Goal: Information Seeking & Learning: Find specific fact

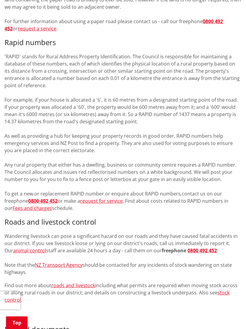
scroll to position [425, 0]
click at [21, 210] on link "Fees and charges" at bounding box center [32, 207] width 39 height 7
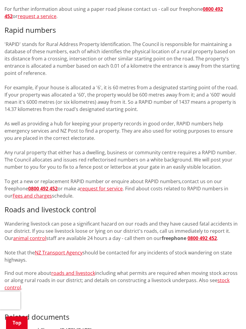
scroll to position [436, 0]
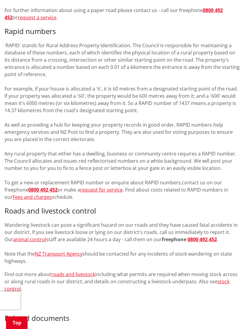
click at [109, 191] on link "request for service" at bounding box center [101, 189] width 43 height 7
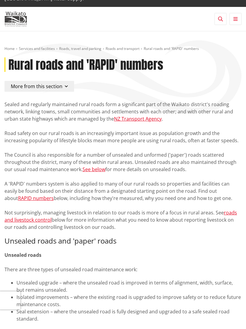
scroll to position [34, 0]
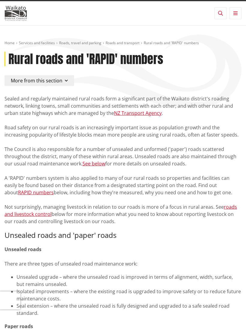
click at [54, 189] on link "RAPID numbers" at bounding box center [36, 192] width 36 height 7
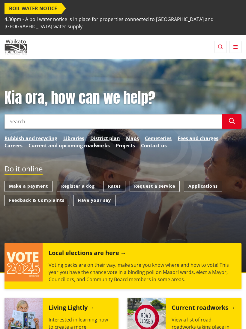
click at [163, 186] on link "Request a service" at bounding box center [155, 185] width 50 height 11
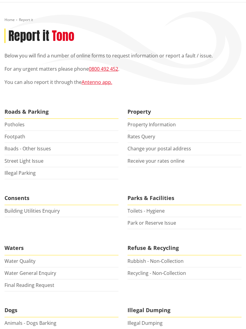
scroll to position [55, 0]
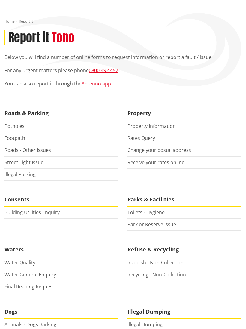
click at [174, 129] on link "Property Information" at bounding box center [152, 126] width 48 height 7
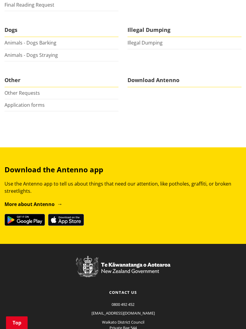
scroll to position [336, 0]
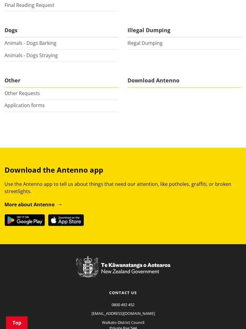
click at [21, 105] on link "Application forms" at bounding box center [25, 105] width 40 height 7
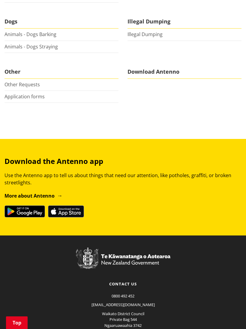
click at [19, 84] on link "Other Requests" at bounding box center [22, 84] width 35 height 7
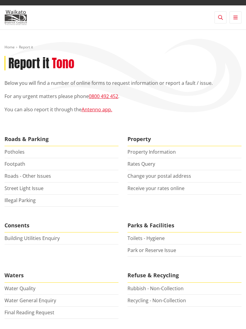
scroll to position [0, 0]
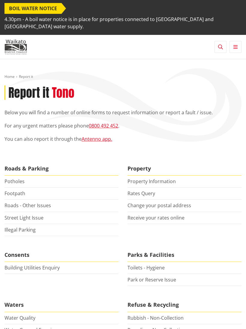
click at [221, 46] on icon "button" at bounding box center [220, 46] width 5 height 5
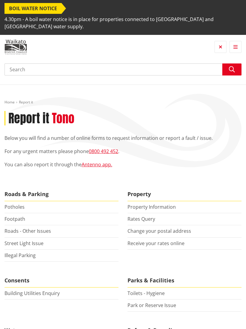
click at [116, 71] on input "Search" at bounding box center [123, 69] width 237 height 12
type input "Rapid"
click at [235, 71] on icon "button" at bounding box center [232, 69] width 6 height 6
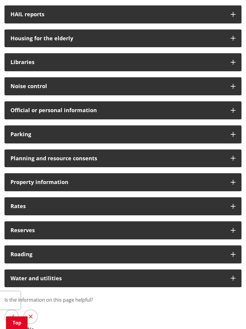
scroll to position [380, 0]
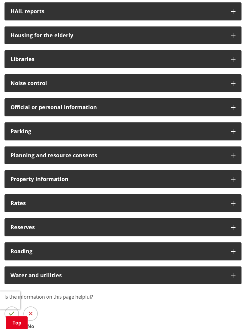
click at [42, 178] on h3 "Property information" at bounding box center [118, 179] width 214 height 6
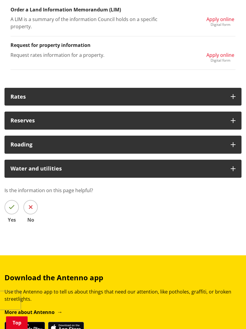
scroll to position [573, 0]
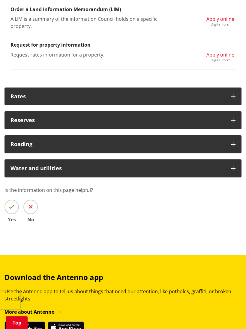
click at [17, 143] on div "Roading" at bounding box center [123, 144] width 237 height 18
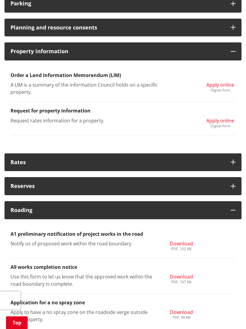
scroll to position [494, 0]
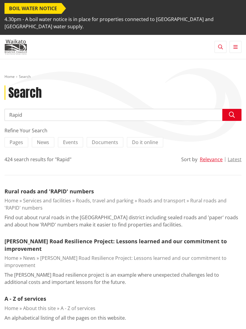
click at [182, 113] on input "Rapid" at bounding box center [123, 115] width 237 height 12
type input "Rapid number"
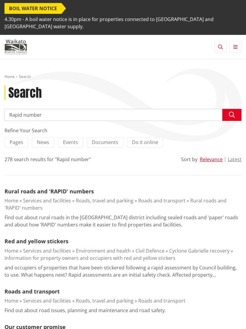
click at [234, 114] on icon "button" at bounding box center [232, 115] width 6 height 6
click at [233, 116] on icon "button" at bounding box center [232, 115] width 6 height 6
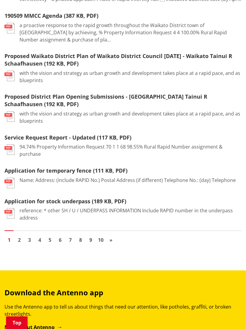
scroll to position [744, 0]
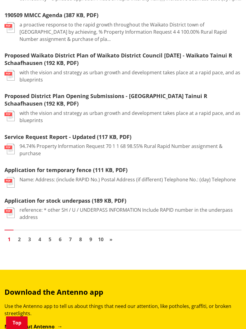
click at [23, 238] on link "2" at bounding box center [19, 239] width 9 height 9
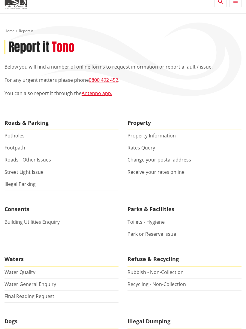
scroll to position [47, 0]
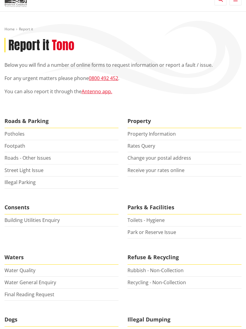
click at [10, 156] on link "Roads - Other Issues" at bounding box center [28, 157] width 47 height 7
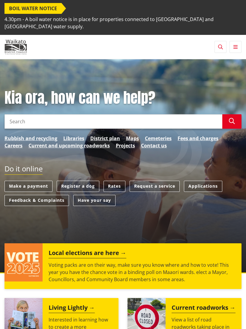
click at [165, 181] on link "Request a service" at bounding box center [155, 185] width 50 height 11
click at [191, 125] on input "Search" at bounding box center [114, 121] width 218 height 14
type input "r"
type input "RAPID numbers"
click at [236, 119] on button "Search" at bounding box center [232, 121] width 19 height 14
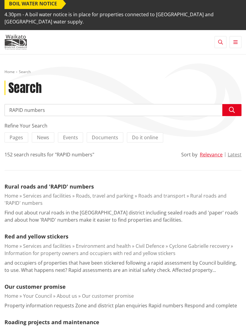
scroll to position [7, 0]
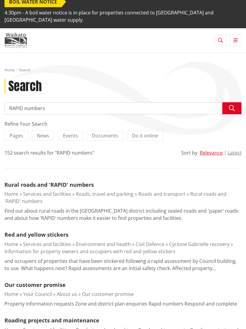
click at [32, 186] on link "Rural roads and 'RAPID' numbers" at bounding box center [49, 184] width 89 height 7
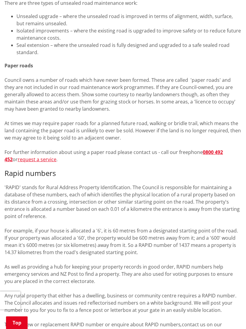
scroll to position [294, 0]
